Goal: Task Accomplishment & Management: Manage account settings

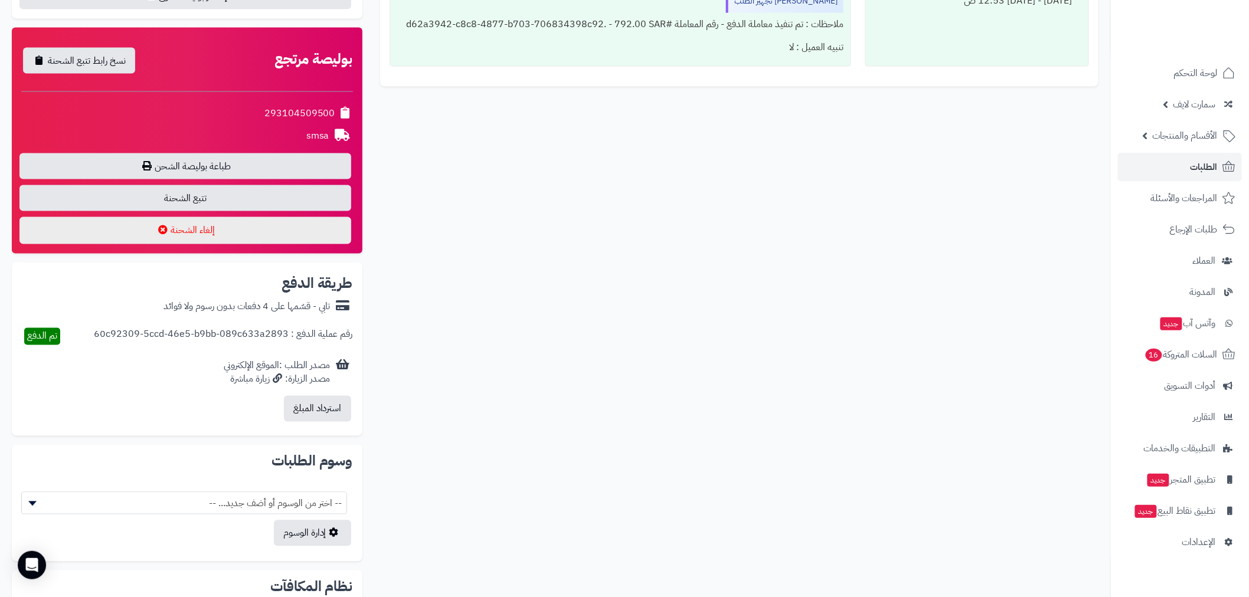
scroll to position [722, 0]
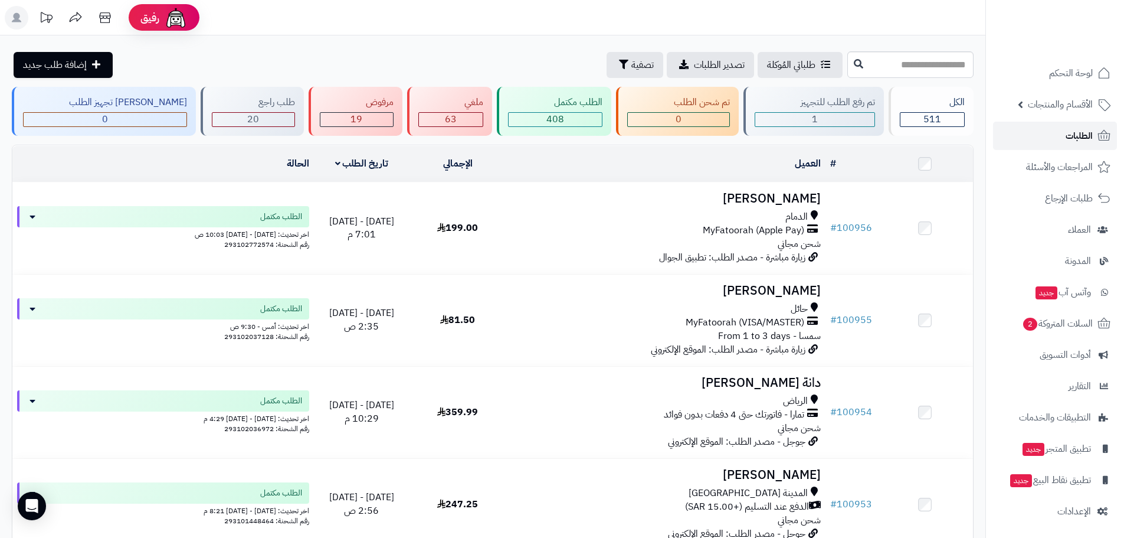
click at [1069, 129] on span "الطلبات" at bounding box center [1079, 135] width 27 height 17
click at [1076, 132] on span "الطلبات" at bounding box center [1079, 135] width 27 height 17
